Goal: Transaction & Acquisition: Purchase product/service

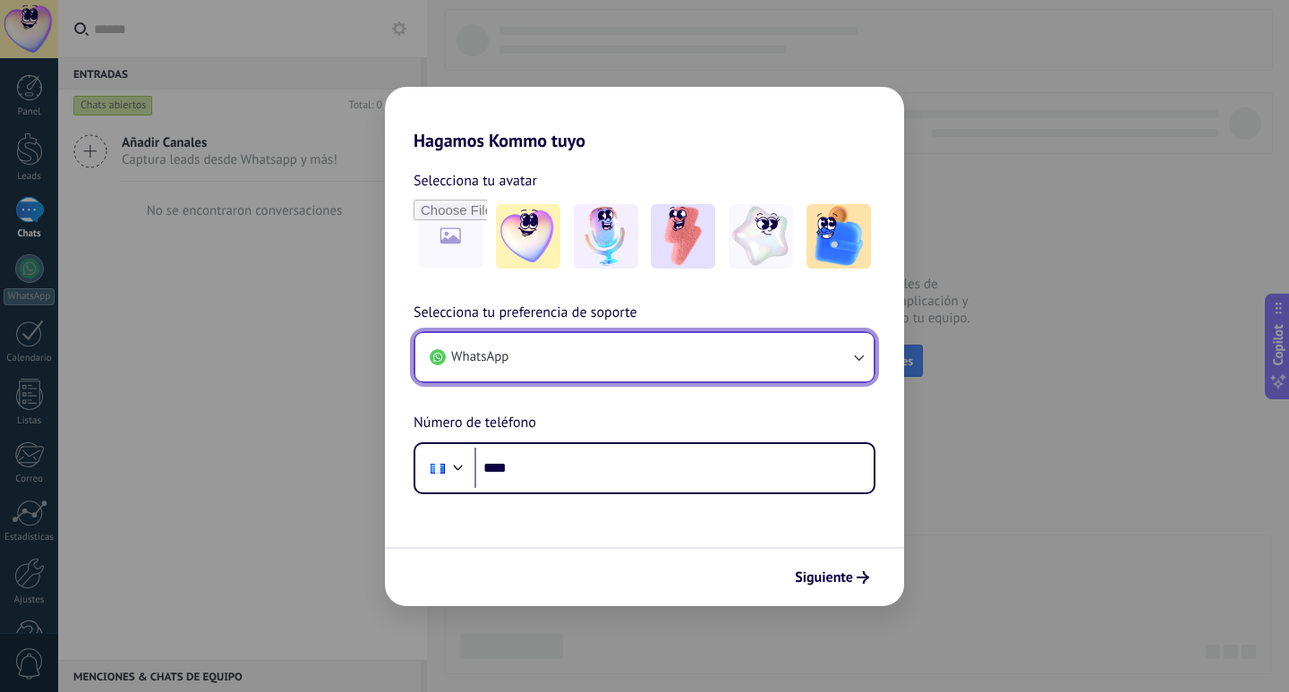
click at [565, 354] on button "WhatsApp" at bounding box center [644, 357] width 458 height 48
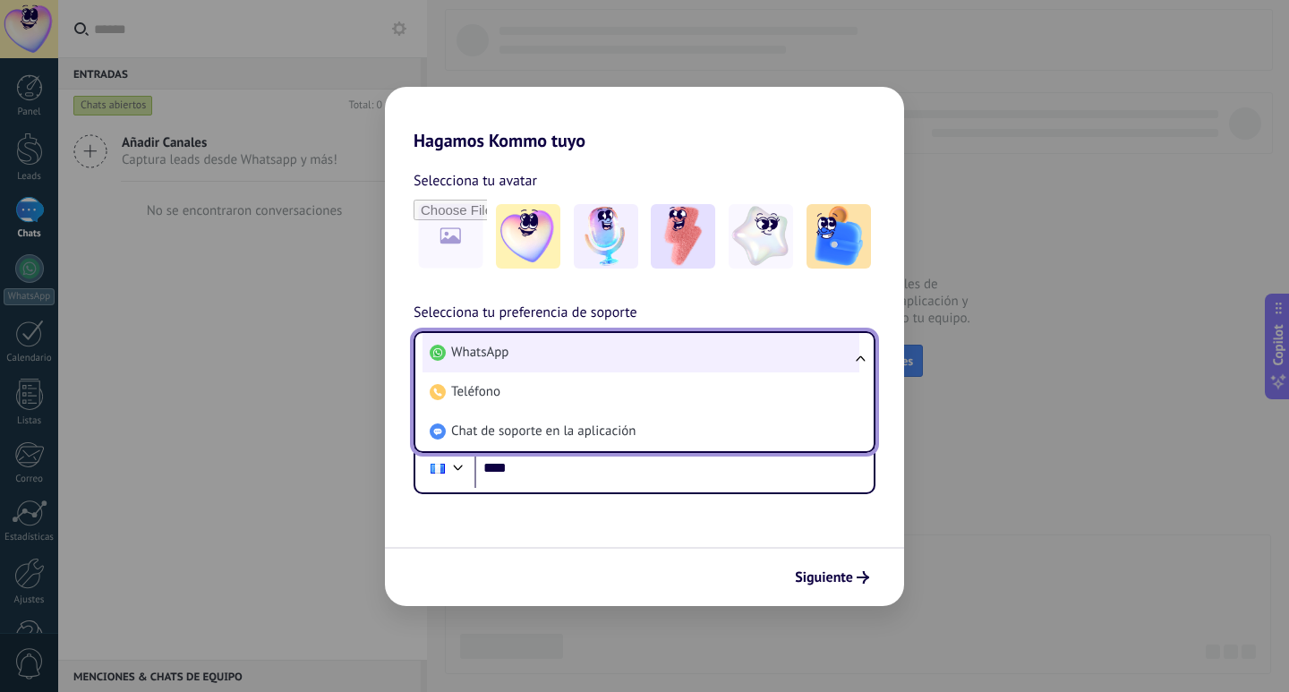
click at [560, 355] on li "WhatsApp" at bounding box center [641, 352] width 437 height 39
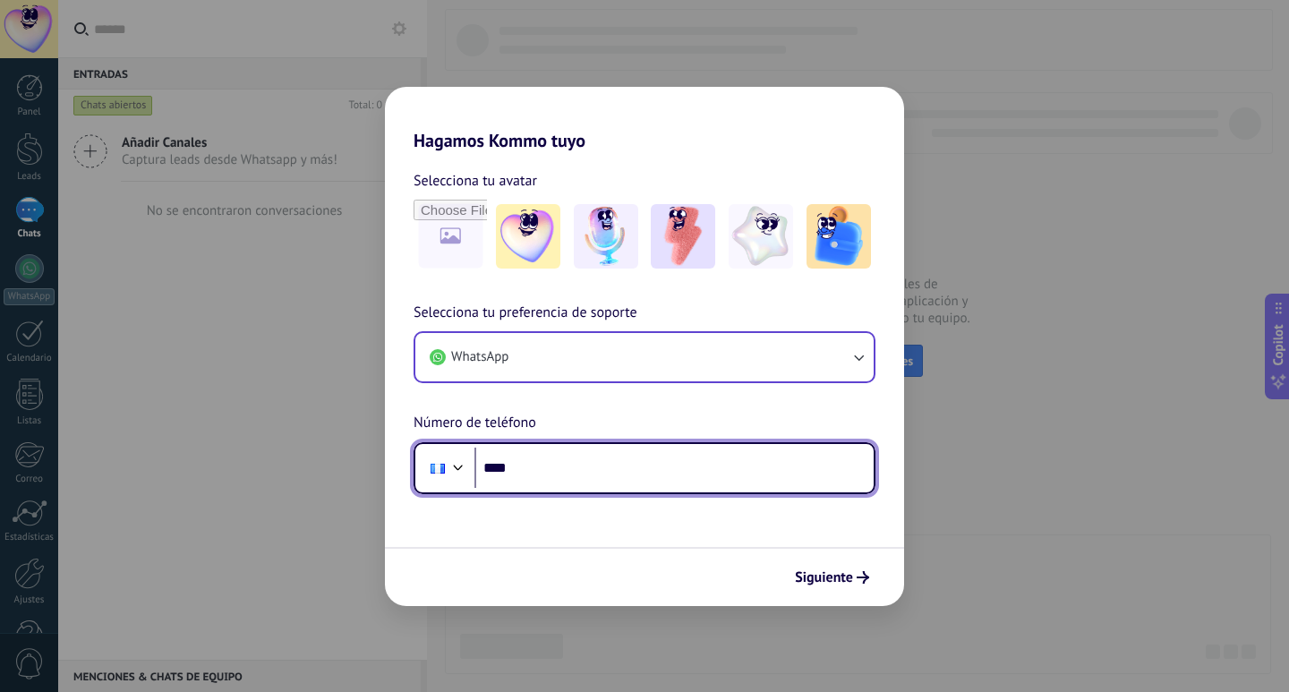
click at [539, 468] on input "****" at bounding box center [674, 468] width 399 height 41
type input "**********"
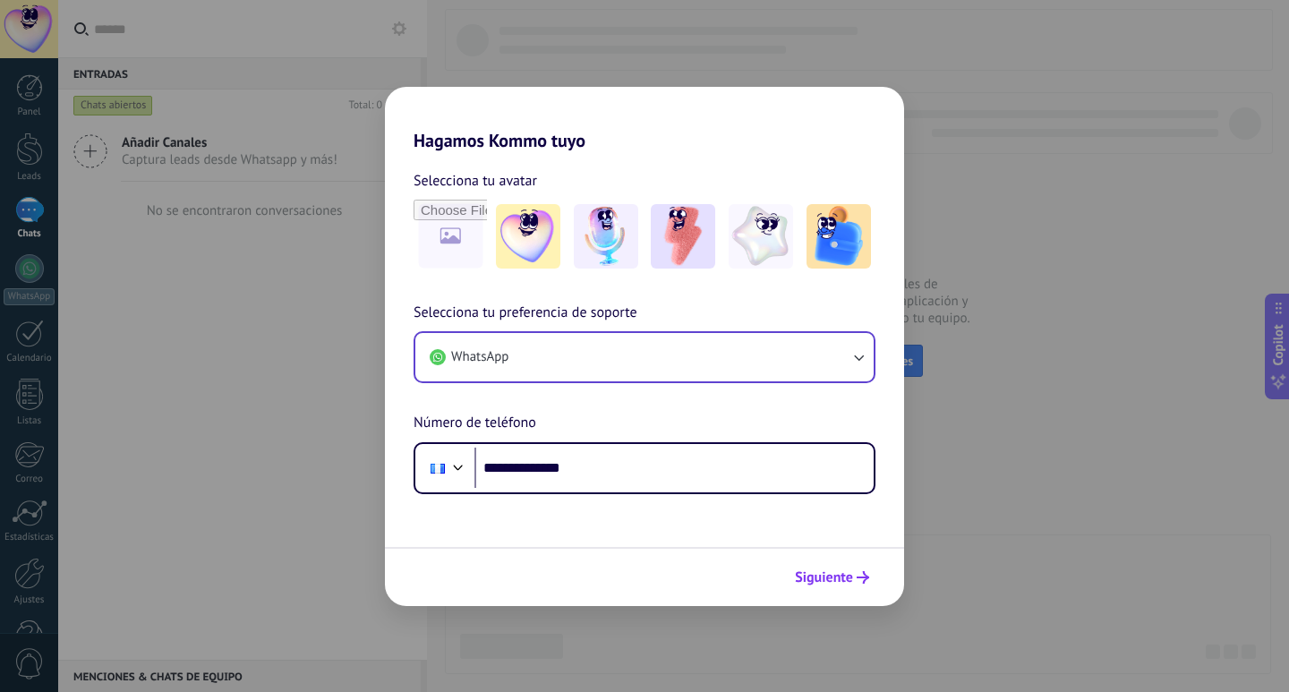
click at [826, 576] on span "Siguiente" at bounding box center [824, 577] width 58 height 13
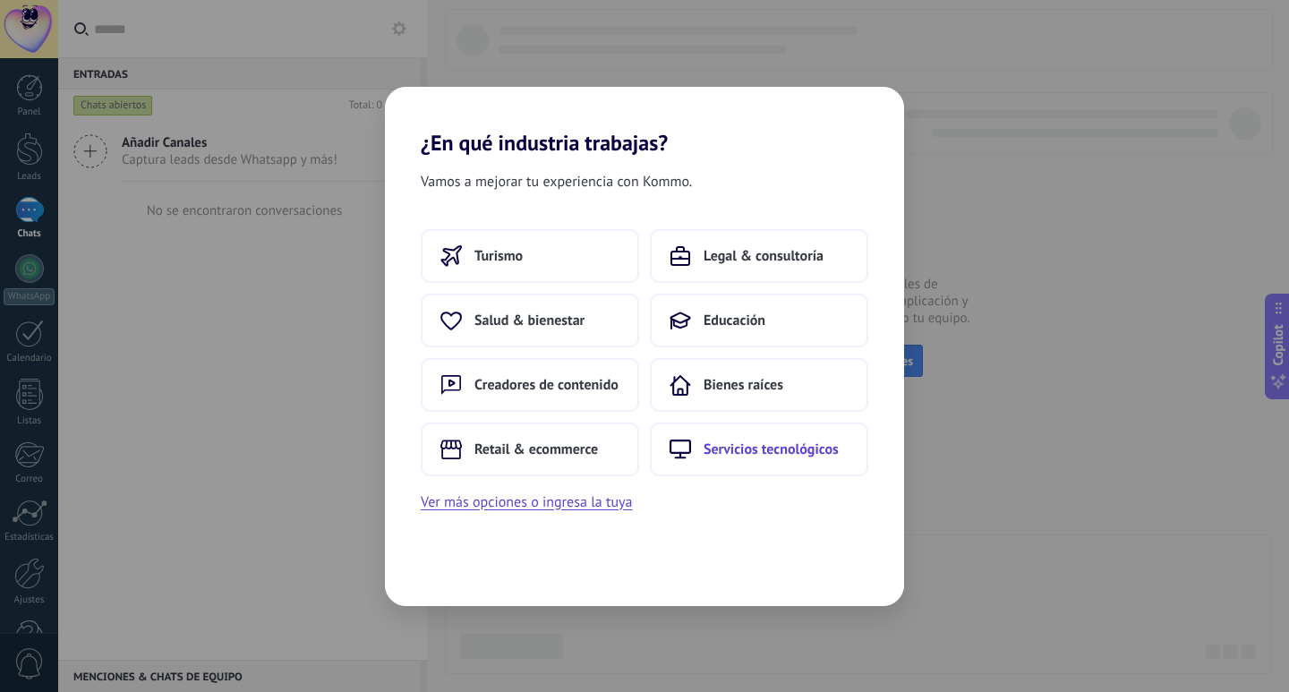
click at [781, 442] on span "Servicios tecnológicos" at bounding box center [771, 449] width 135 height 18
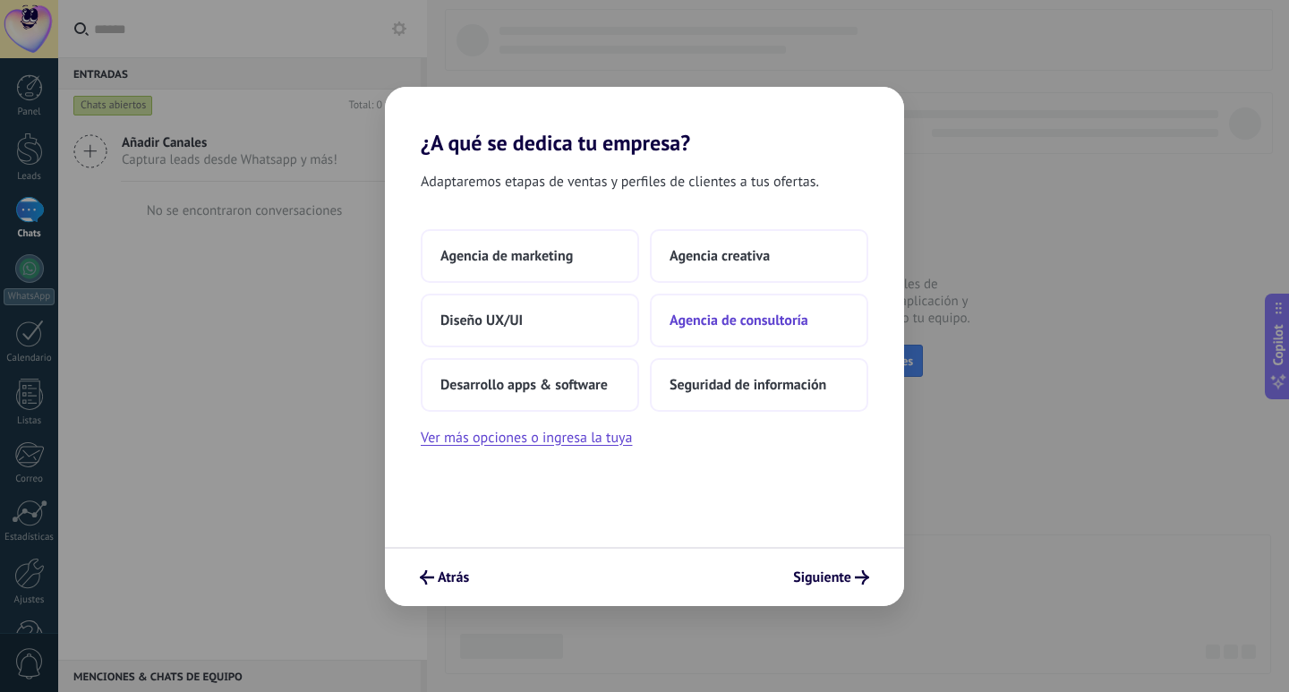
click at [768, 322] on span "Agencia de consultoría" at bounding box center [739, 321] width 139 height 18
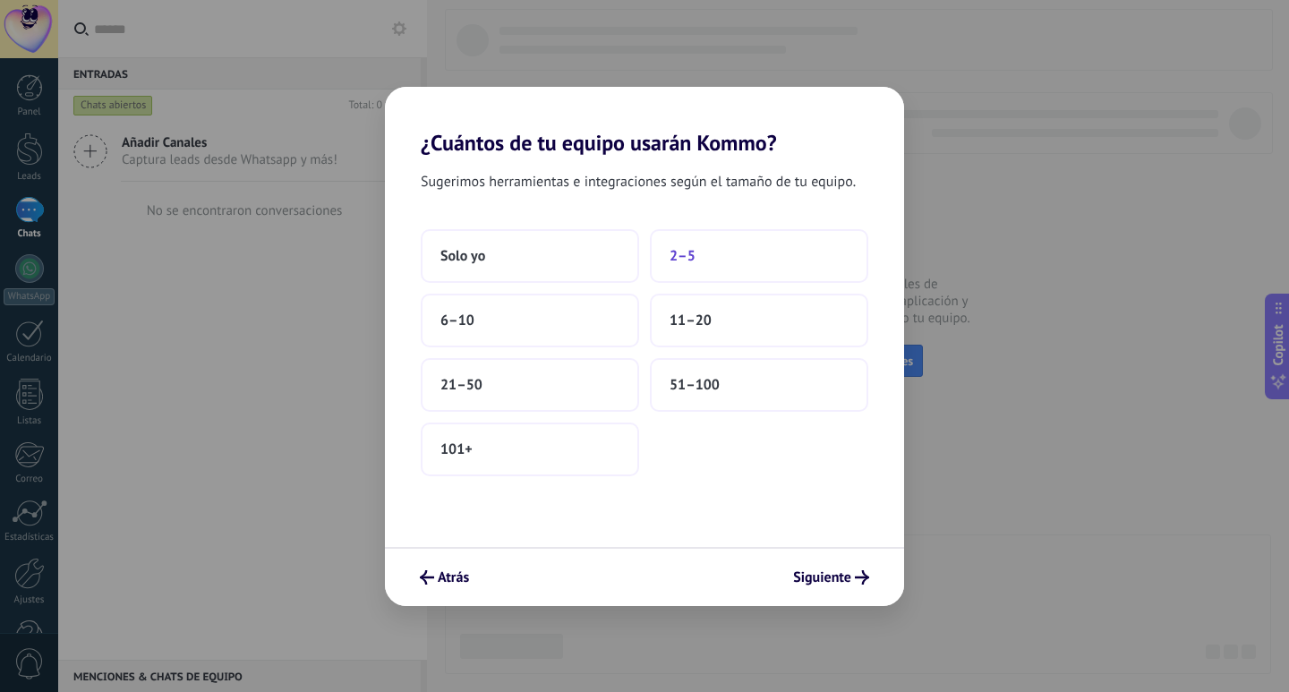
click at [767, 255] on button "2–5" at bounding box center [759, 256] width 218 height 54
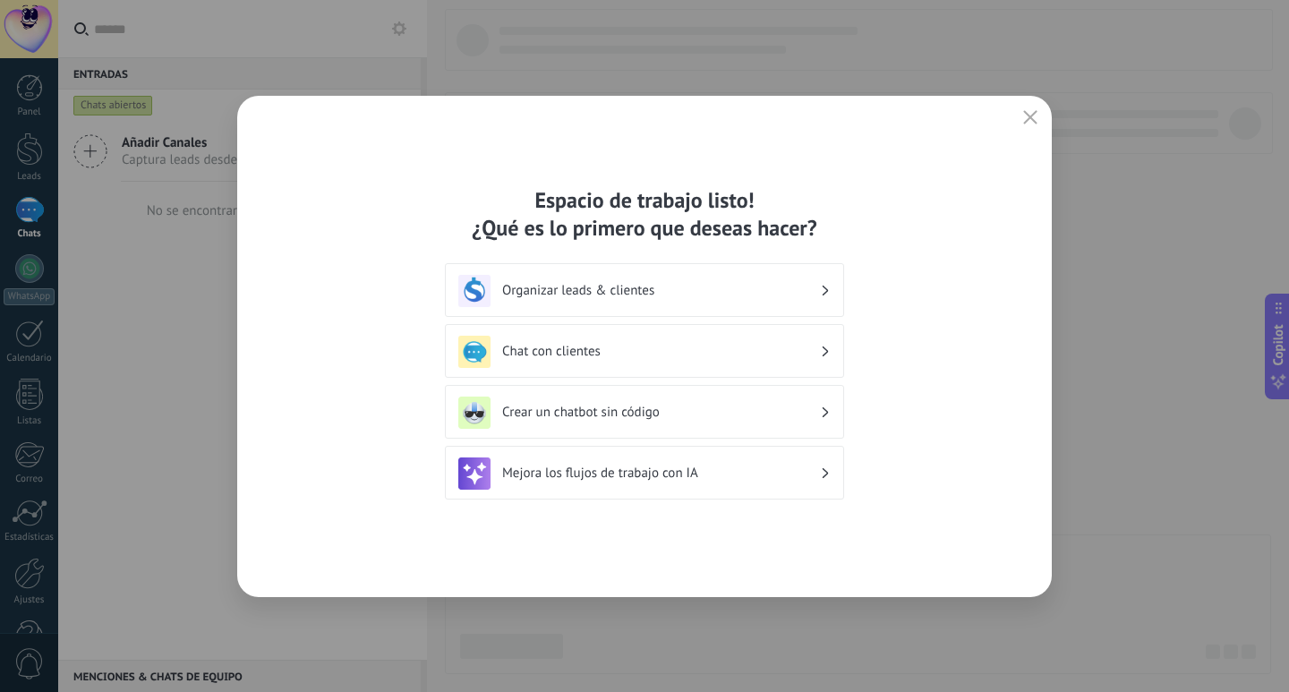
click at [730, 419] on h3 "Crear un chatbot sin código" at bounding box center [661, 412] width 318 height 17
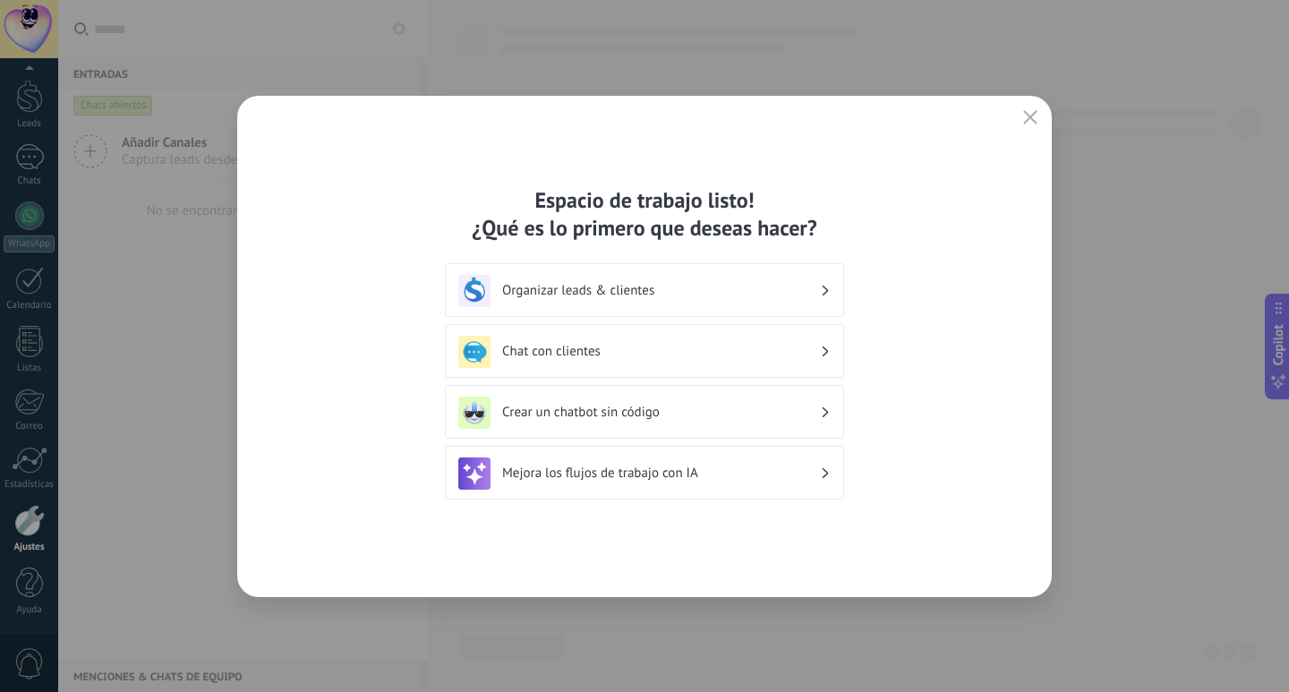
click at [825, 411] on icon at bounding box center [826, 412] width 6 height 11
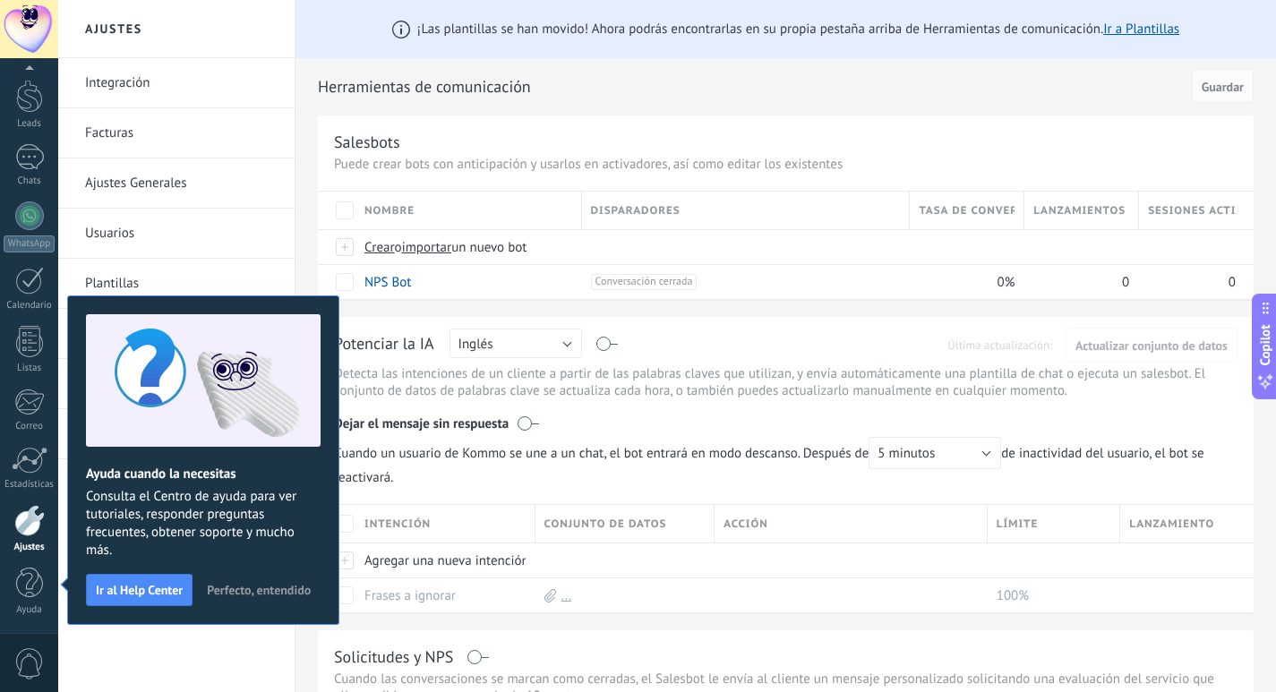
click at [257, 590] on span "Perfecto, entendido" at bounding box center [259, 590] width 104 height 13
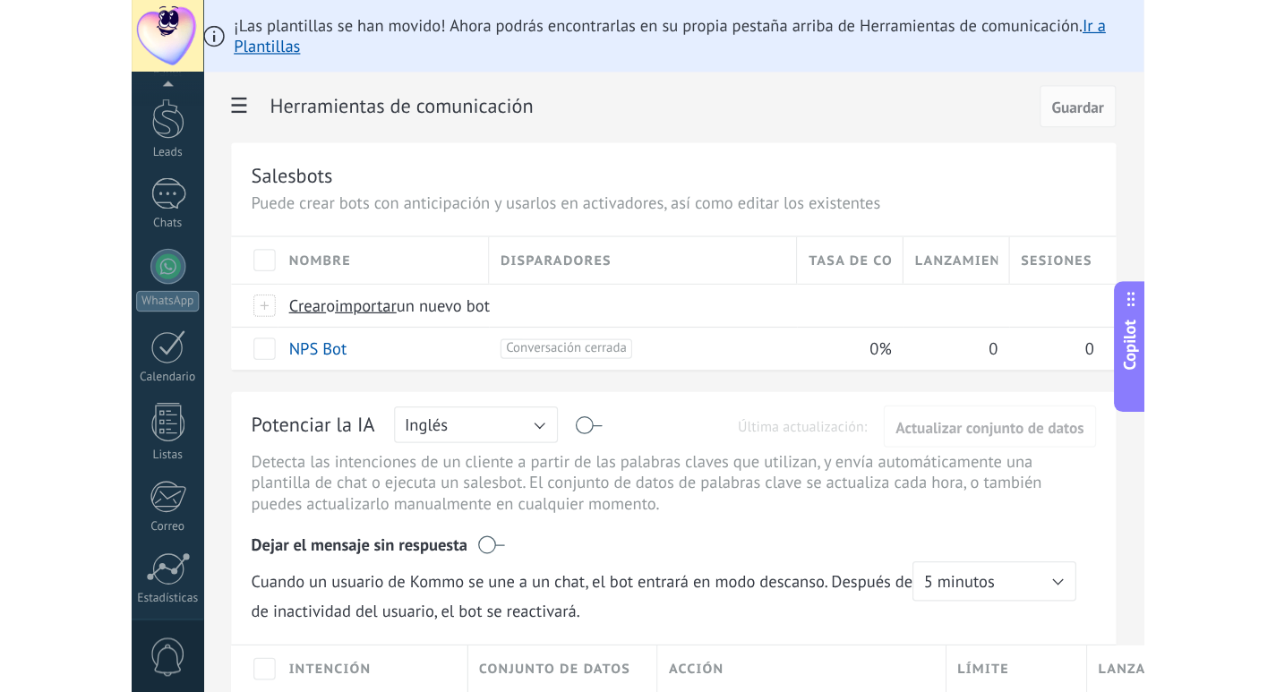
scroll to position [185, 0]
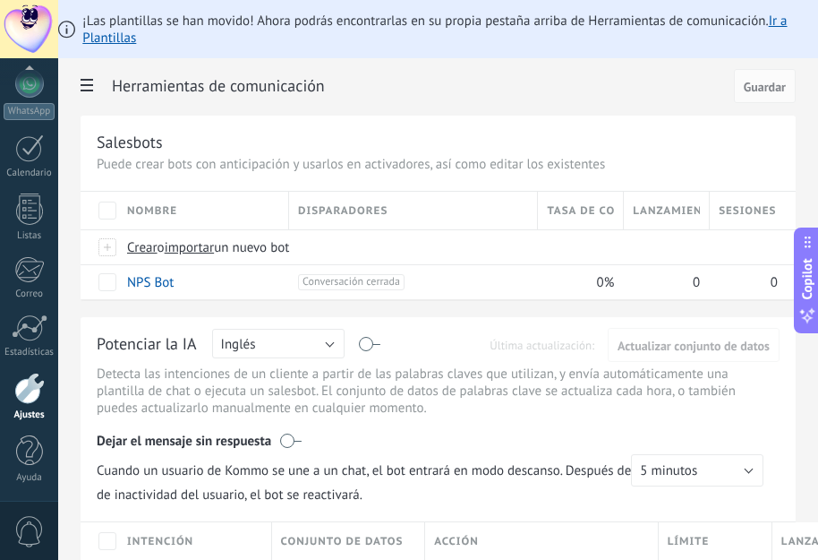
click at [792, 0] on html ".abccls-1,.abccls-2{fill-rule:evenodd}.abccls-2{fill:#fff} .abfcls-1{fill:none}…" at bounding box center [409, 280] width 818 height 560
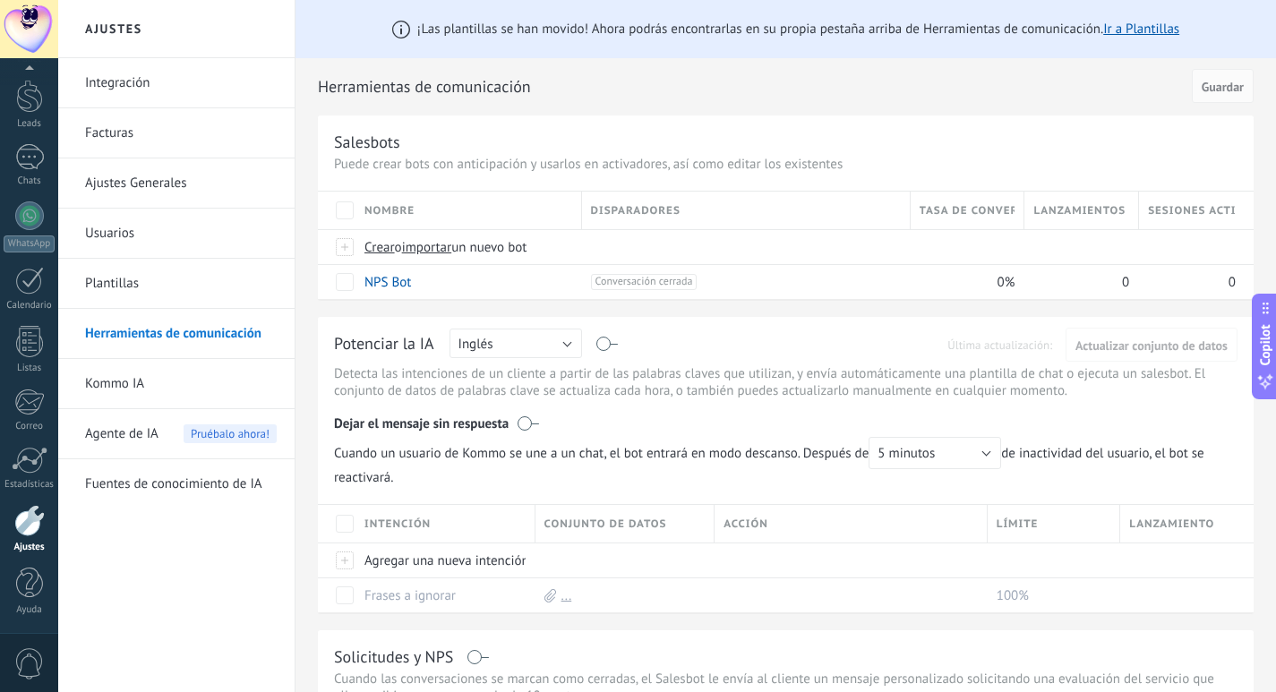
scroll to position [4, 0]
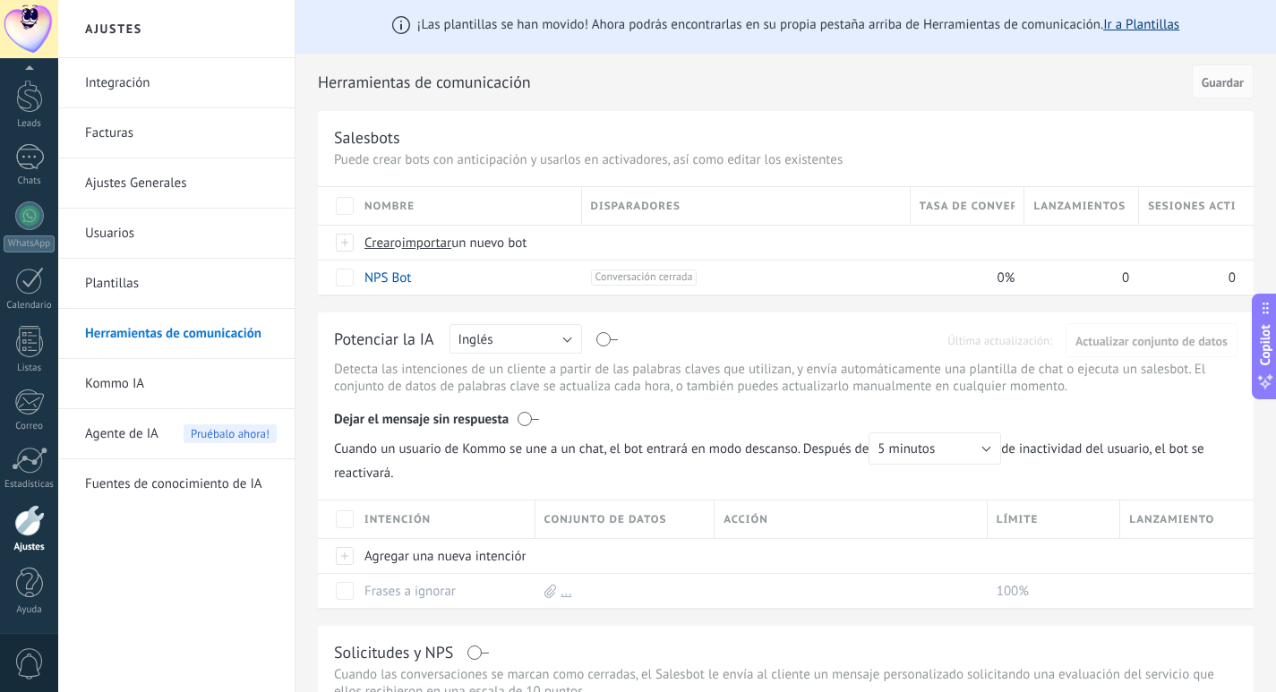
click at [1146, 25] on link "Ir a Plantillas" at bounding box center [1141, 24] width 76 height 17
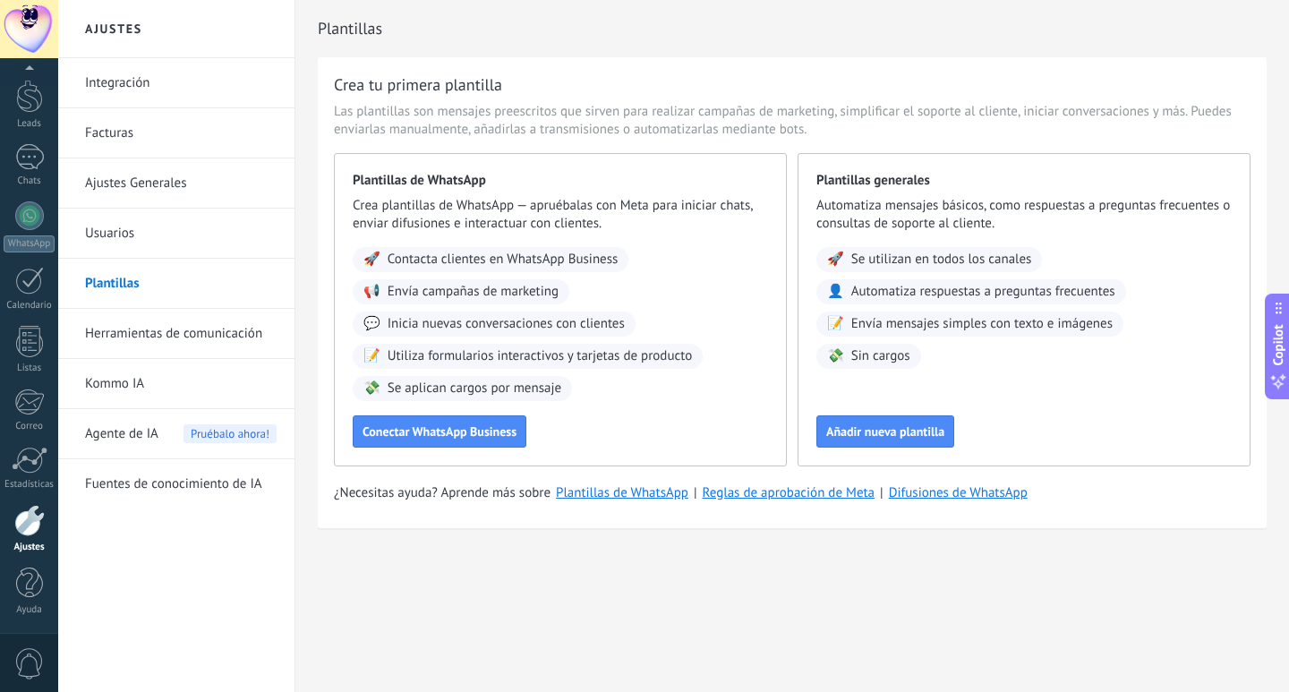
click at [123, 228] on link "Usuarios" at bounding box center [181, 234] width 192 height 50
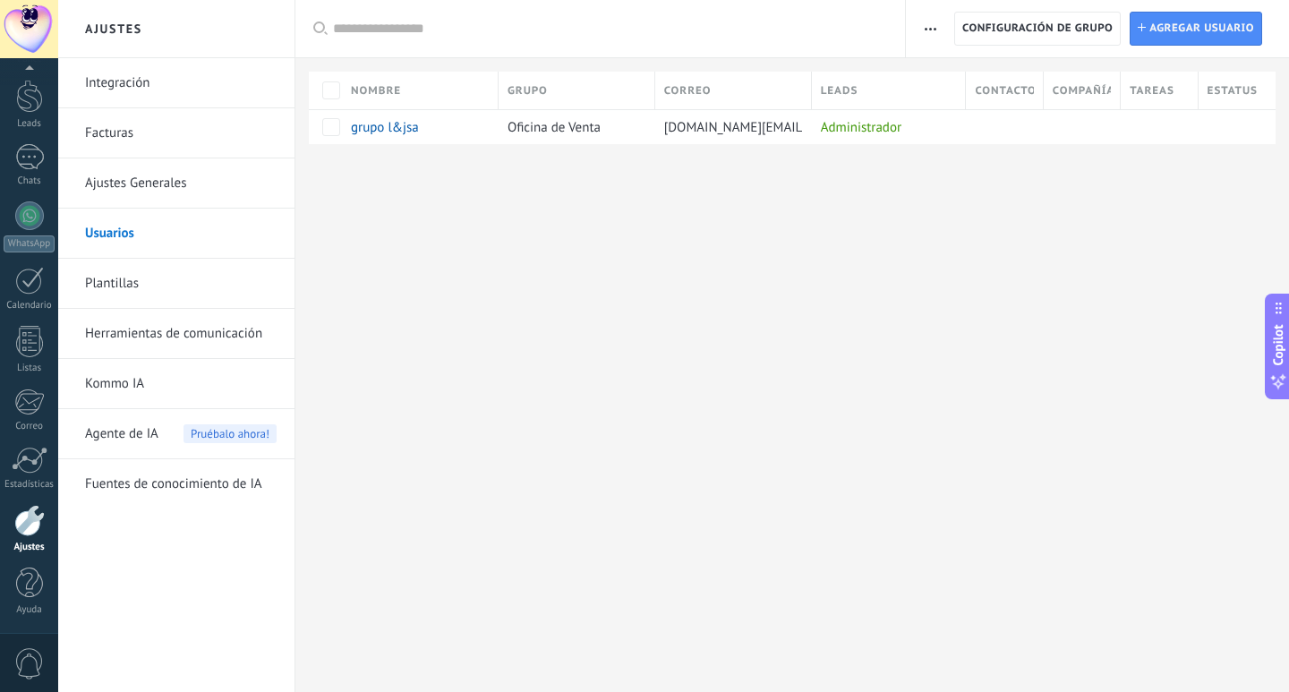
click at [124, 133] on link "Facturas" at bounding box center [181, 133] width 192 height 50
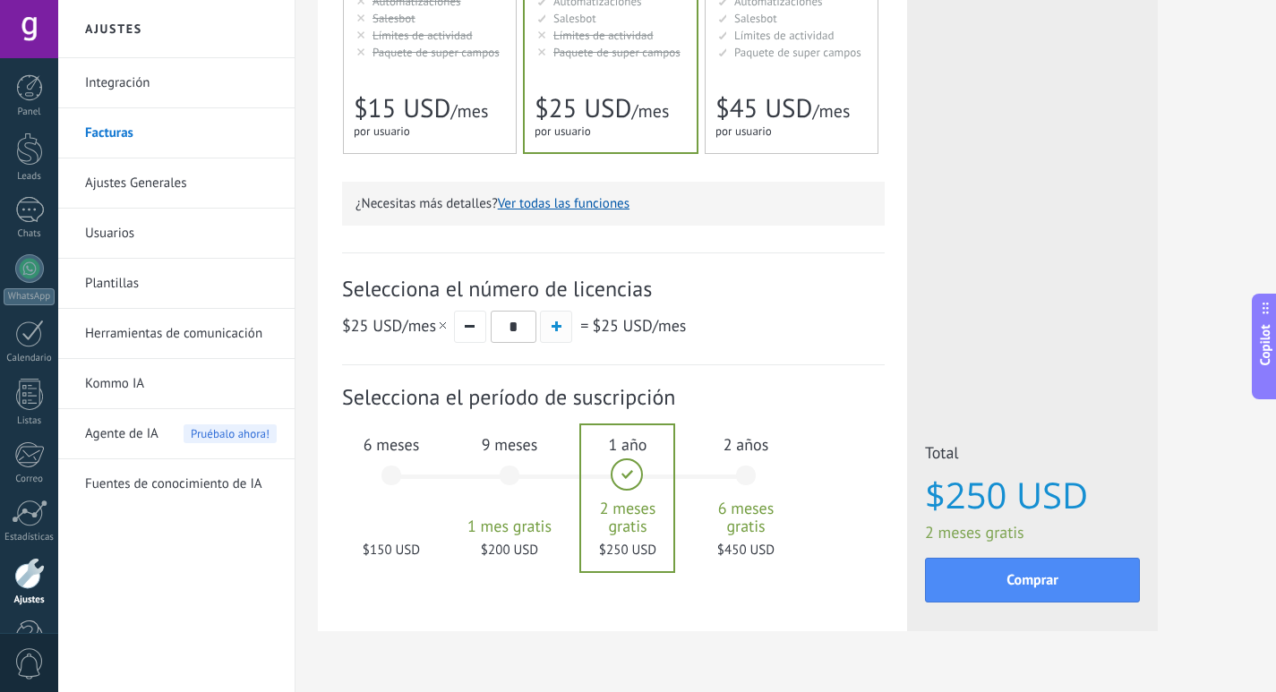
scroll to position [417, 0]
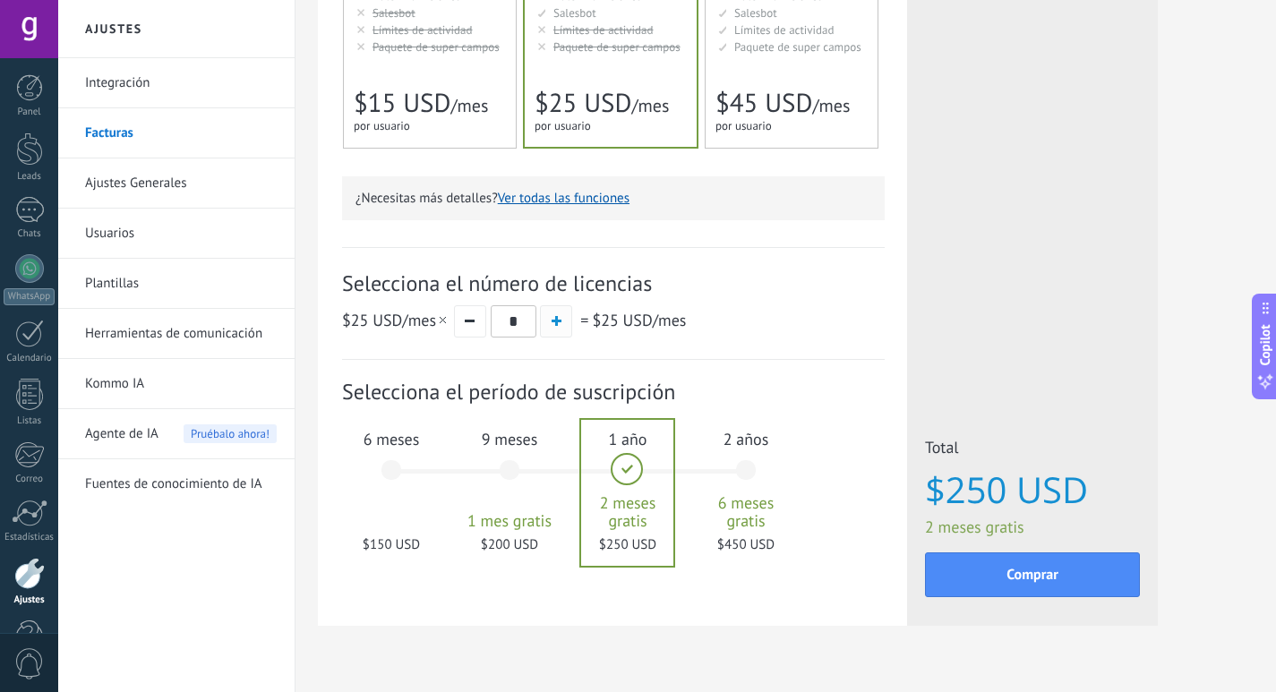
click at [553, 323] on span "button" at bounding box center [557, 321] width 10 height 10
type input "*"
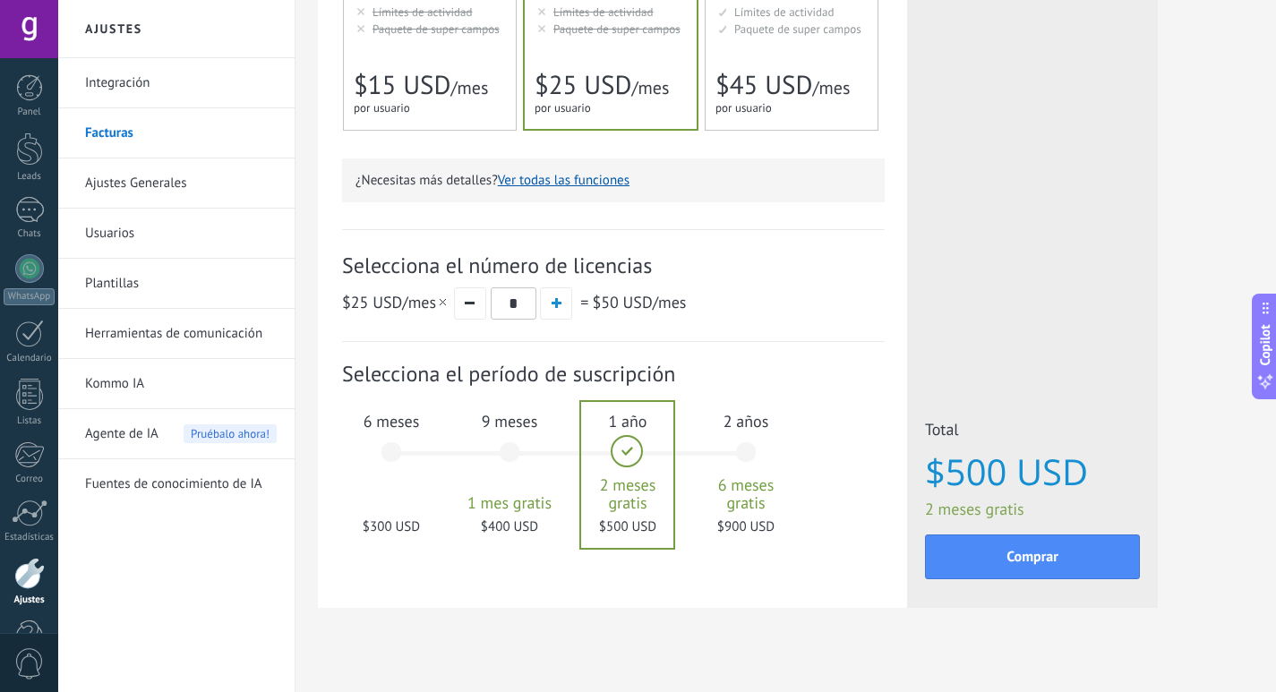
scroll to position [436, 0]
click at [387, 452] on div "6 meses $300 USD" at bounding box center [391, 460] width 97 height 126
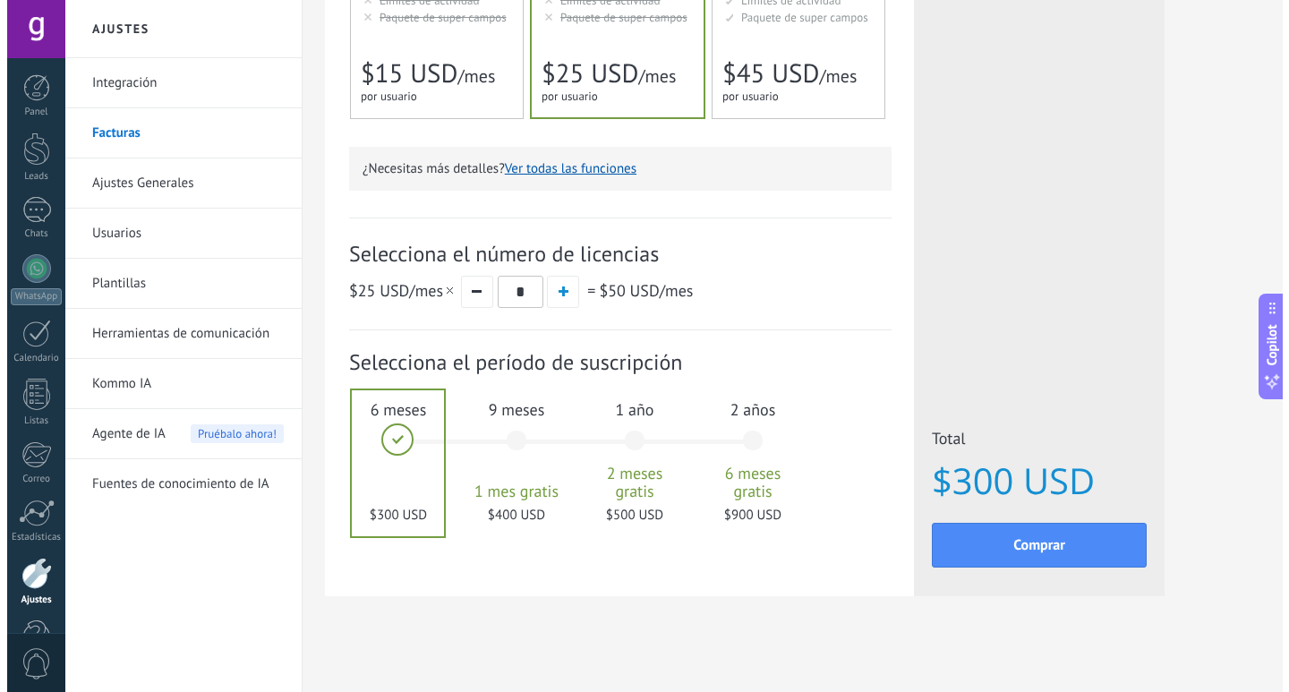
scroll to position [455, 0]
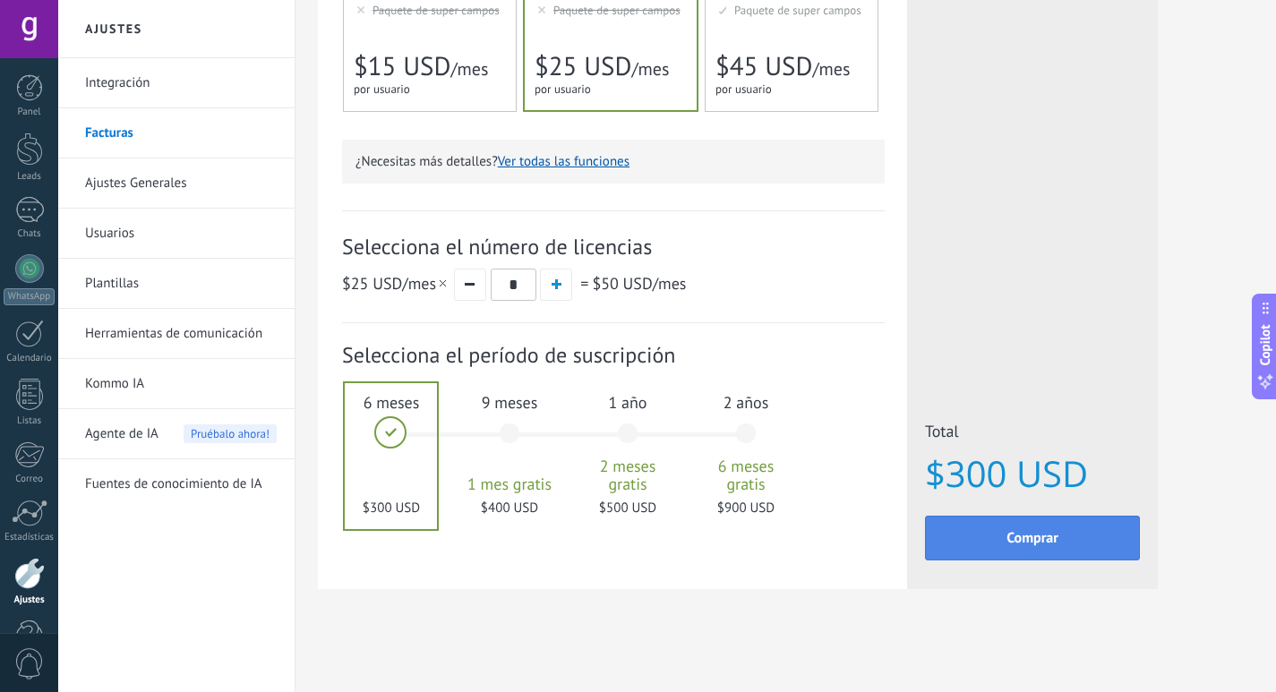
click at [985, 534] on button "Comprar" at bounding box center [1032, 538] width 215 height 45
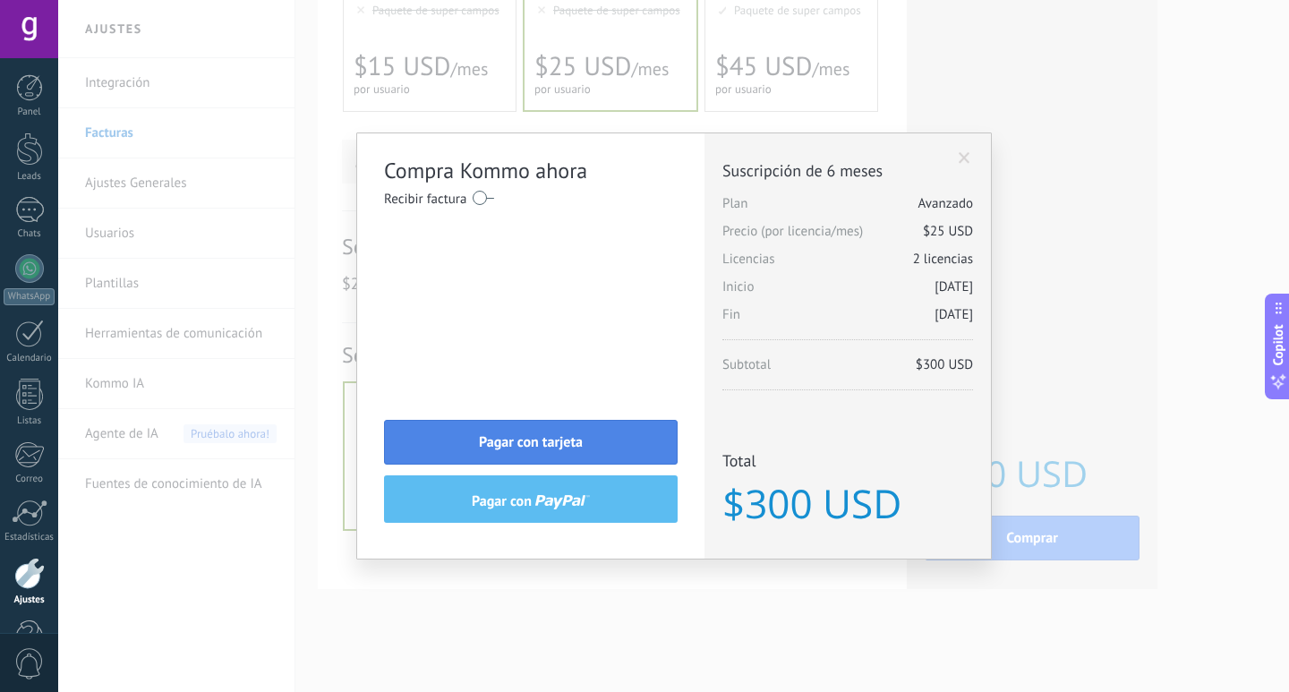
click at [613, 440] on button "Pagar con tarjeta" at bounding box center [531, 442] width 294 height 45
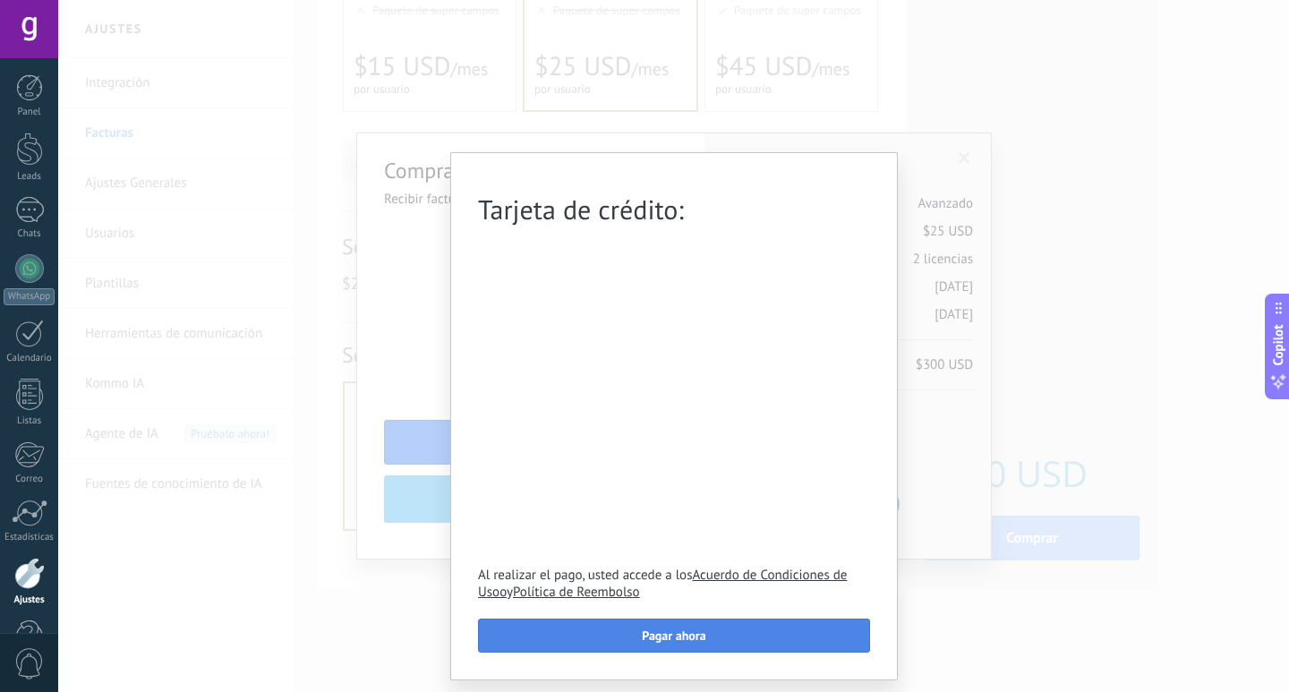
click at [640, 629] on button "Pagar ahora" at bounding box center [674, 636] width 392 height 34
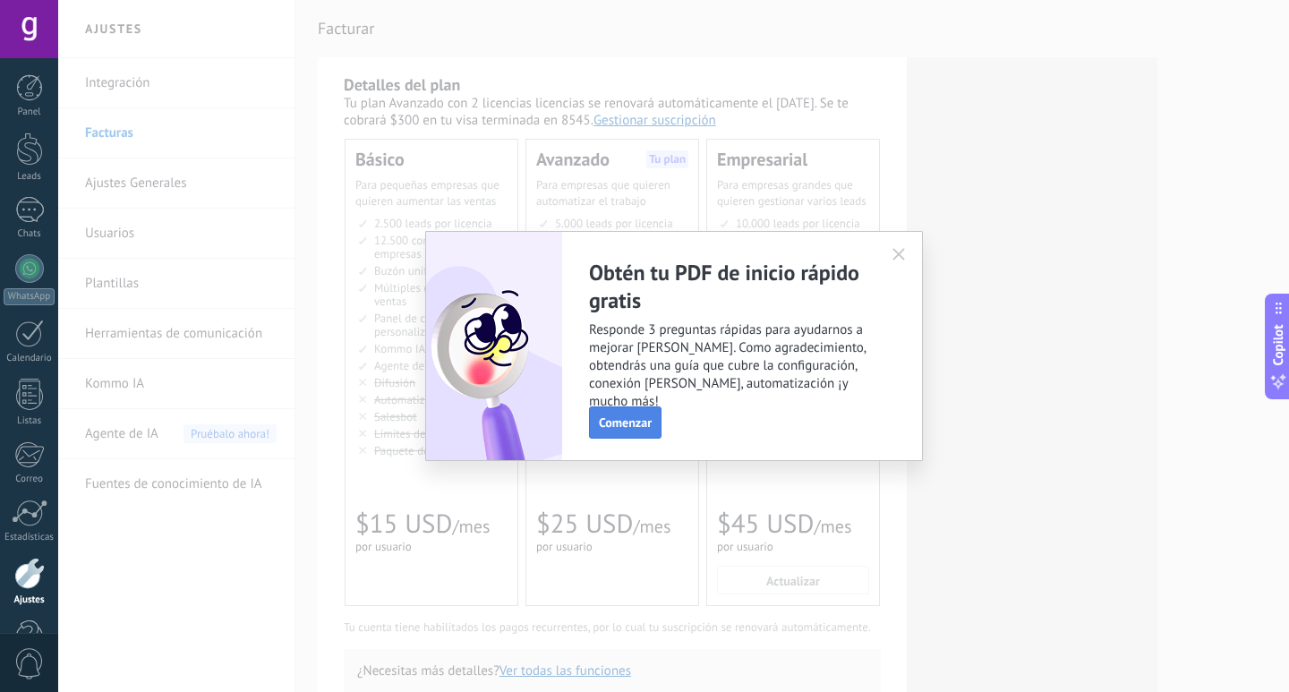
click at [636, 417] on span "Comenzar" at bounding box center [625, 422] width 53 height 13
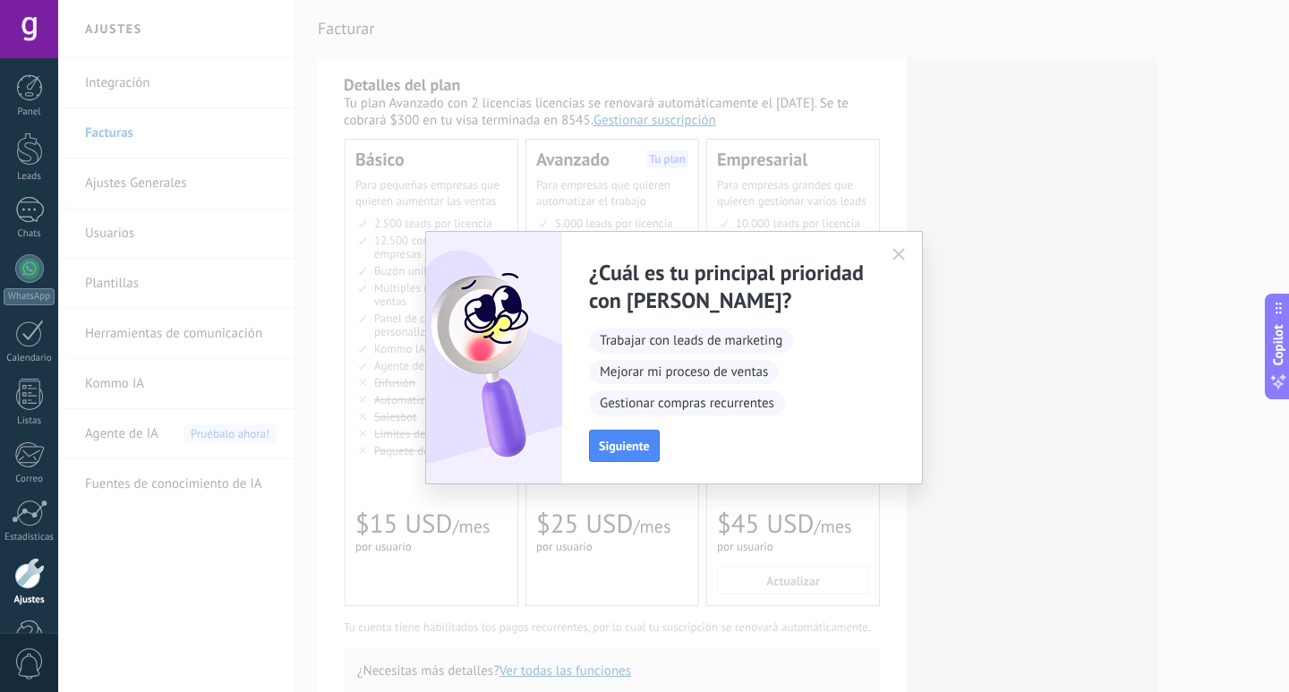
click at [894, 253] on icon "button" at bounding box center [899, 254] width 13 height 13
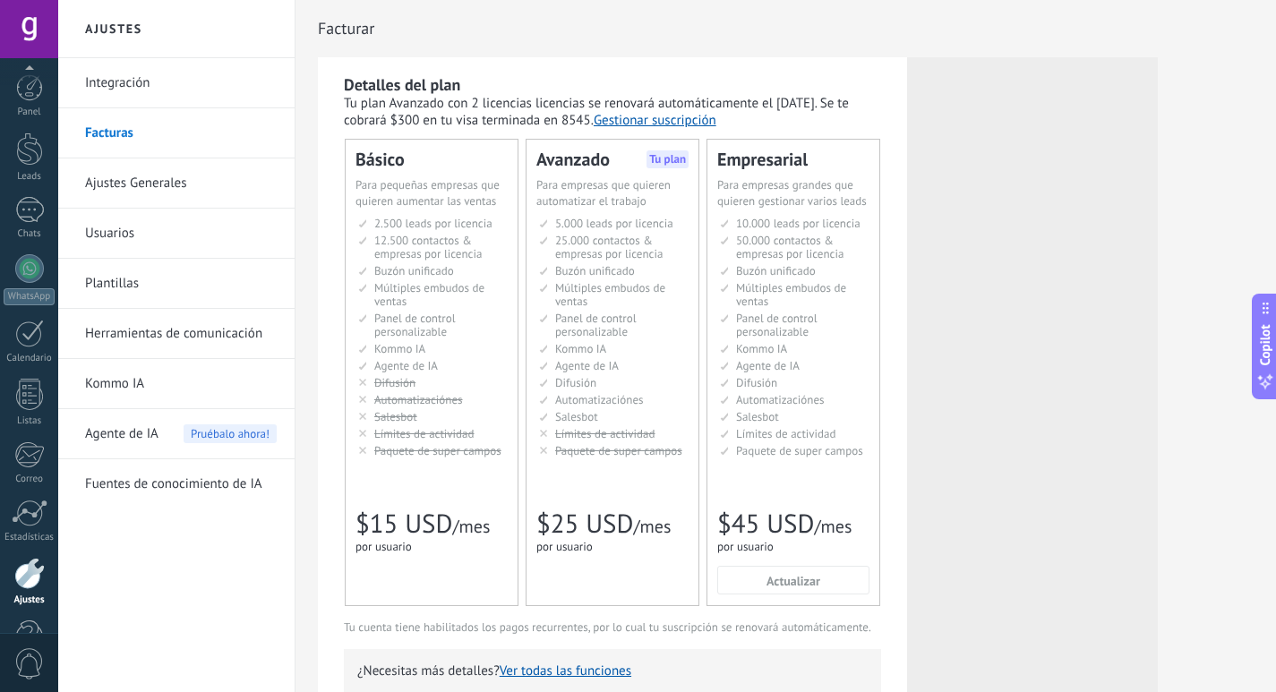
scroll to position [53, 0]
